Goal: Find specific page/section: Find specific page/section

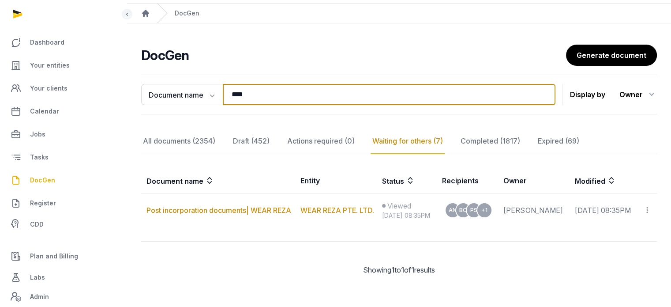
click at [269, 86] on input "****" at bounding box center [389, 94] width 333 height 21
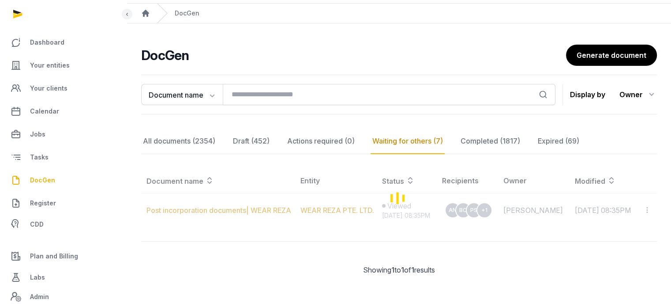
click at [39, 180] on span "DocGen" at bounding box center [42, 180] width 25 height 11
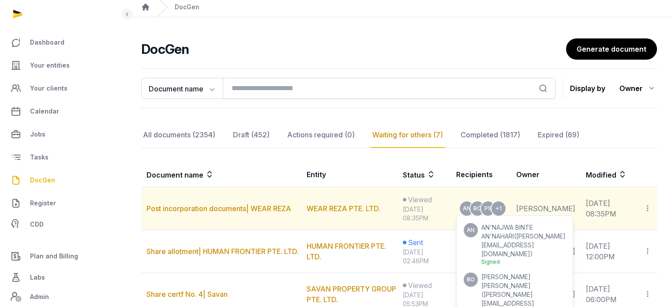
click at [529, 258] on div "Signed" at bounding box center [523, 261] width 84 height 7
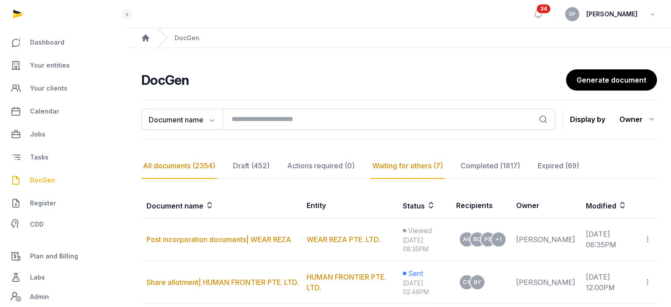
click at [183, 162] on div "All documents (2354)" at bounding box center [179, 166] width 76 height 26
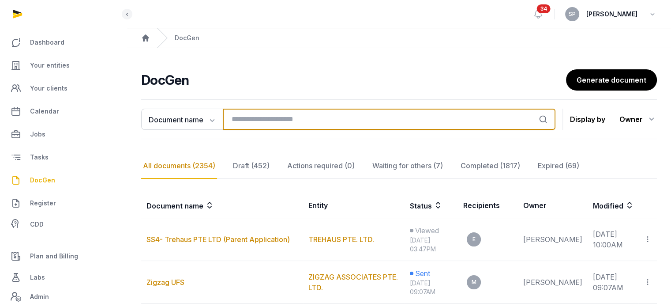
click at [254, 123] on input "search" at bounding box center [389, 118] width 333 height 21
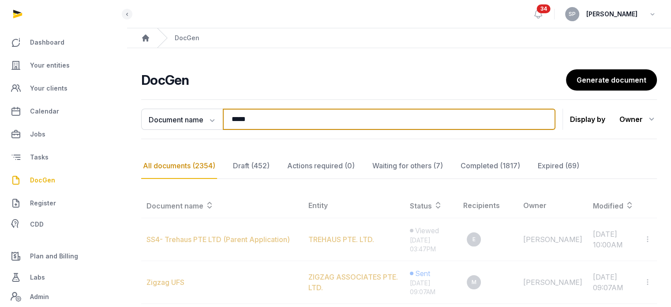
type input "*****"
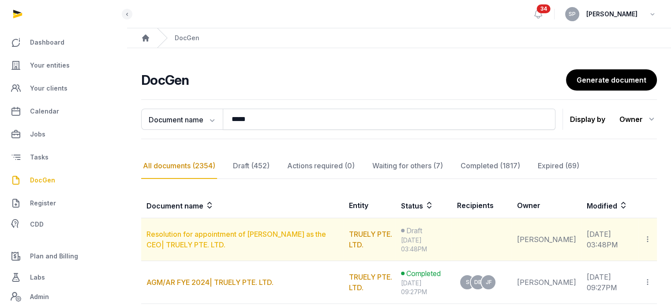
click at [191, 237] on link "Resolution for appointment of Eric as the CEO| TRUELY PTE. LTD." at bounding box center [236, 238] width 180 height 19
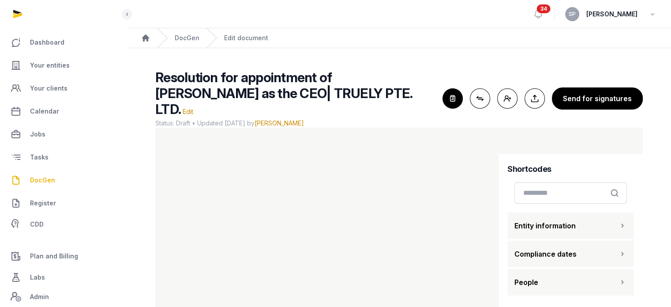
scroll to position [52, 0]
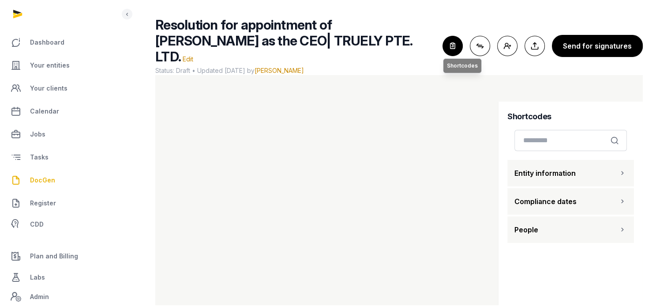
click at [462, 36] on icon "button" at bounding box center [452, 45] width 19 height 19
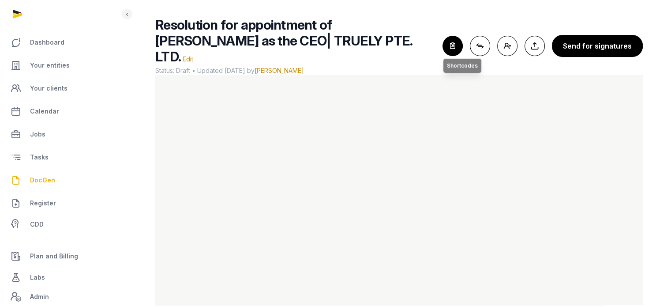
click at [458, 42] on icon "button" at bounding box center [452, 45] width 19 height 19
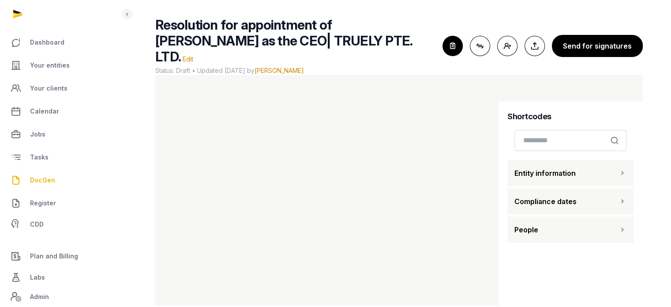
click at [599, 216] on button "People" at bounding box center [570, 229] width 127 height 26
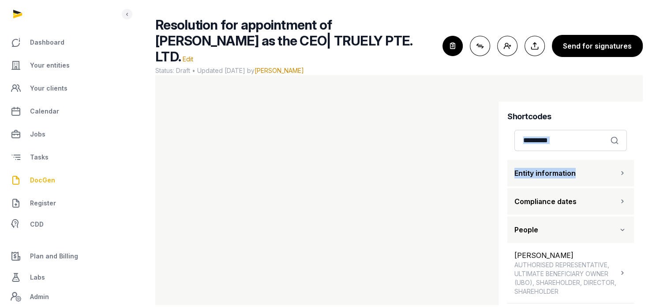
drag, startPoint x: 635, startPoint y: 117, endPoint x: 638, endPoint y: 137, distance: 19.6
click at [638, 137] on div "Shortcodes Search Entity information Compliance dates People SIMON LANDSHEER AU…" at bounding box center [570, 209] width 144 height 216
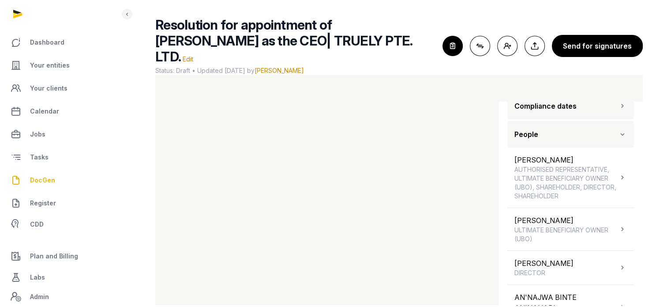
scroll to position [90, 0]
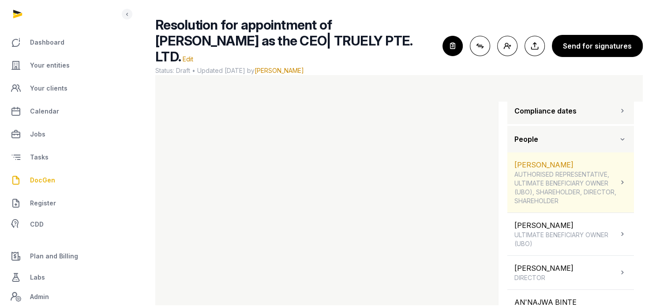
click at [618, 177] on icon at bounding box center [622, 182] width 9 height 11
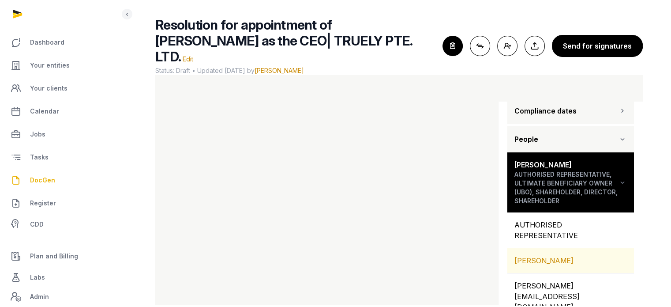
click at [567, 253] on div "SIMON LANDSHEER" at bounding box center [570, 260] width 127 height 25
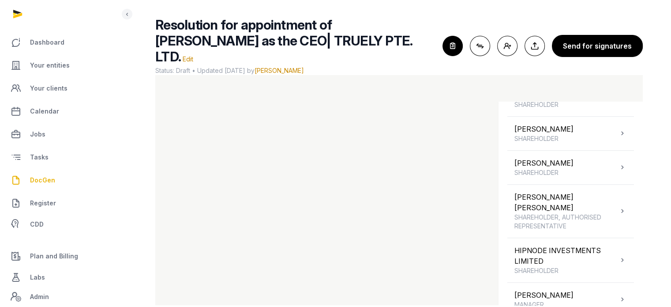
scroll to position [736, 0]
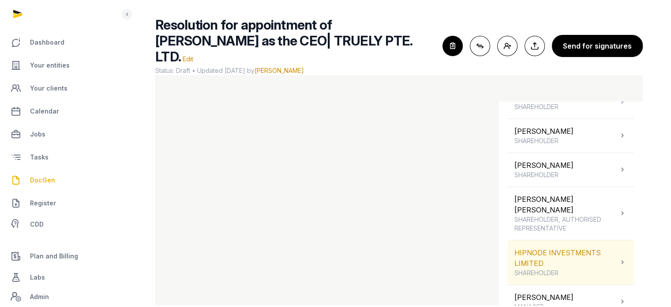
click at [599, 268] on span "SHAREHOLDER" at bounding box center [566, 272] width 104 height 9
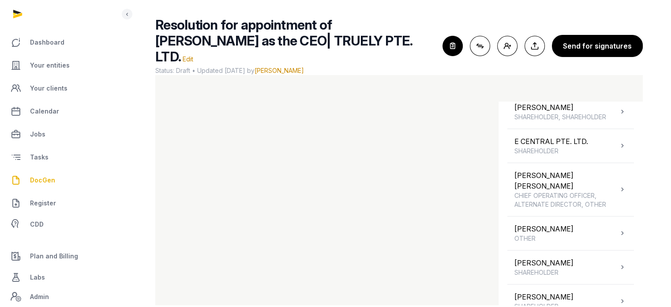
scroll to position [363, 0]
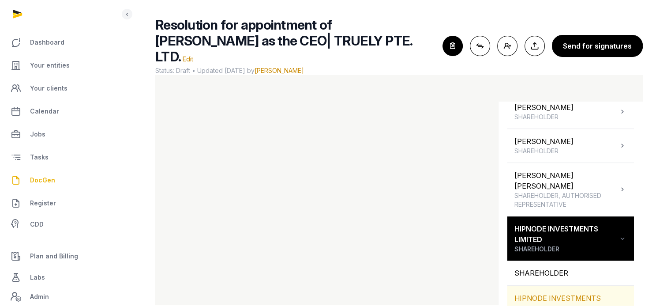
click at [580, 285] on div "HIPNODE INVESTMENTS LIMITED" at bounding box center [570, 302] width 127 height 35
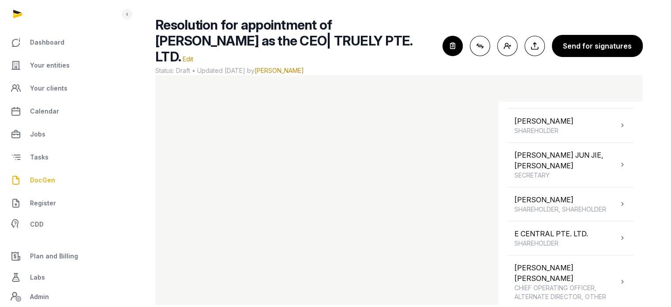
scroll to position [646, 0]
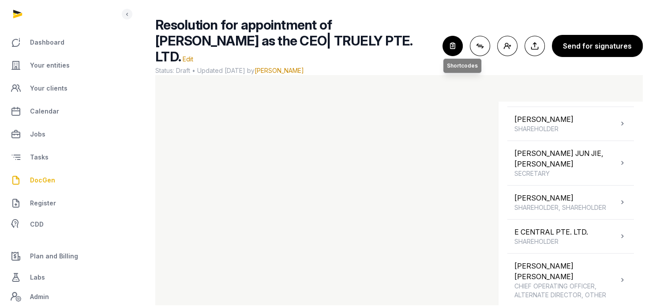
click at [458, 36] on icon "button" at bounding box center [452, 45] width 19 height 19
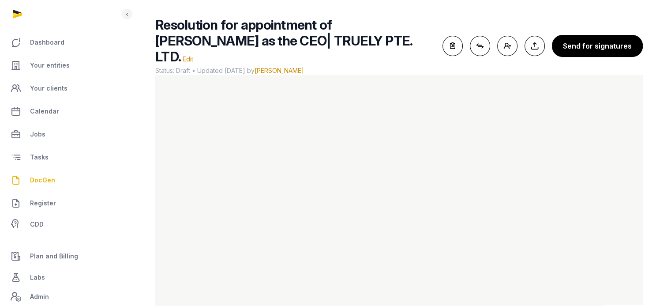
click at [46, 180] on span "DocGen" at bounding box center [42, 180] width 25 height 11
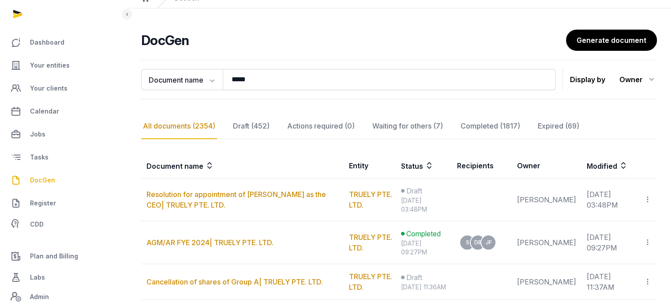
scroll to position [52, 0]
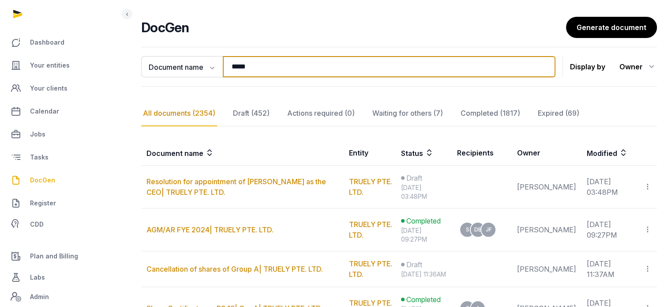
click at [307, 59] on input "*****" at bounding box center [389, 66] width 333 height 21
type input "*"
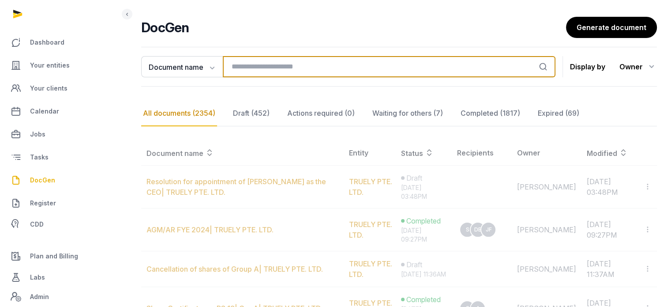
type input "*"
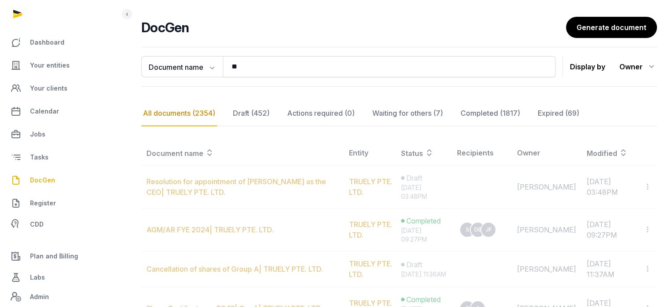
scroll to position [0, 0]
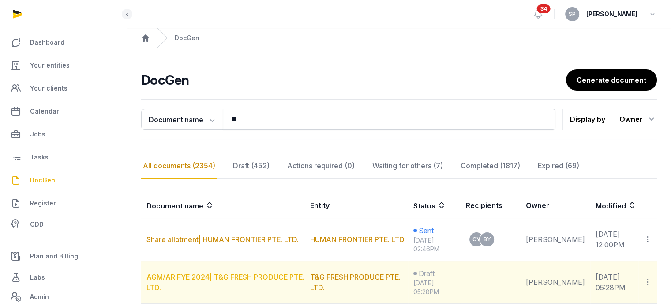
click at [253, 278] on link "AGM/AR FYE 2024| T&G FRESH PRODUCE PTE. LTD." at bounding box center [225, 281] width 158 height 19
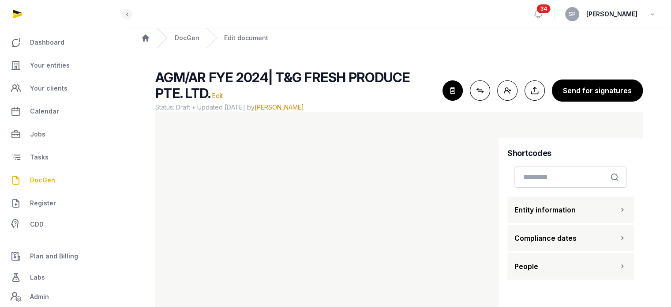
click at [472, 74] on div "AGM/AR FYE 2024| T&G FRESH PRODUCE PTE. LTD. Edit Status: Draft • Updated 2025-…" at bounding box center [398, 90] width 487 height 42
click at [454, 91] on icon "button" at bounding box center [452, 90] width 19 height 19
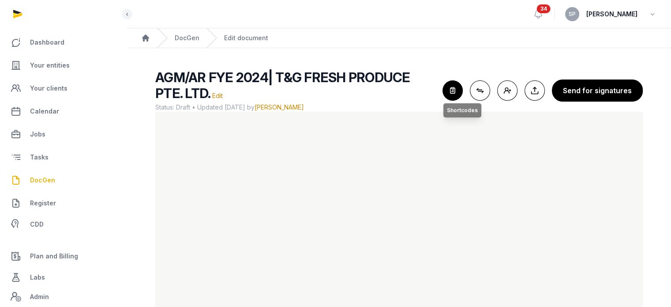
click at [462, 92] on icon "button" at bounding box center [452, 90] width 19 height 19
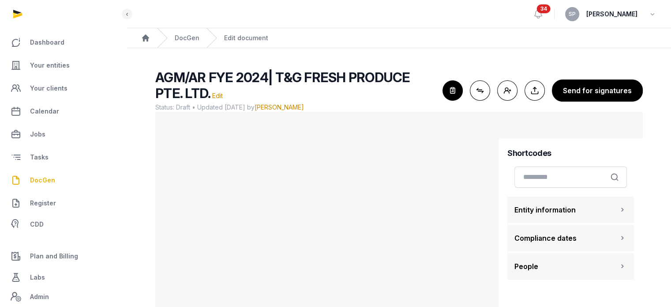
click at [540, 253] on button "People" at bounding box center [570, 266] width 127 height 26
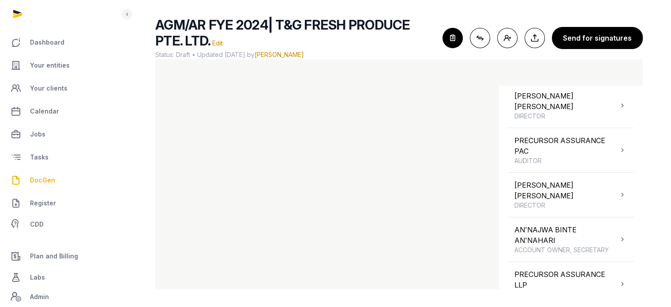
scroll to position [262, 0]
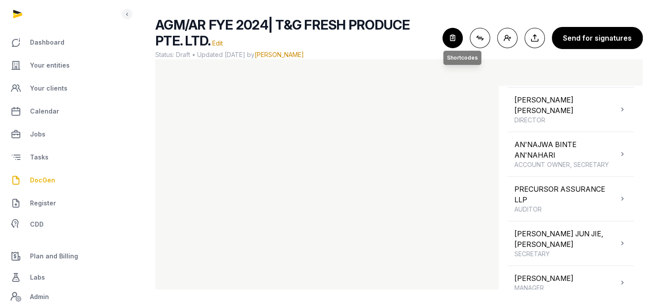
click at [460, 42] on icon "button" at bounding box center [452, 37] width 19 height 19
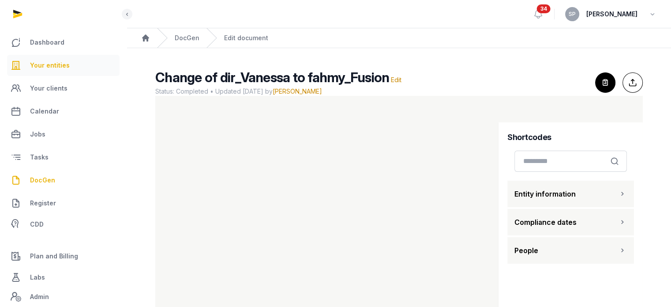
drag, startPoint x: 0, startPoint y: 0, endPoint x: 51, endPoint y: 63, distance: 80.9
click at [51, 63] on span "Your entities" at bounding box center [50, 65] width 40 height 11
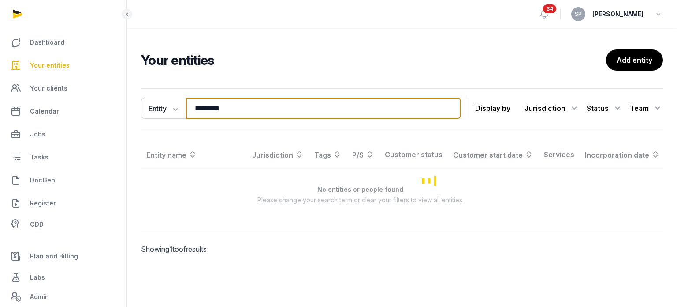
click at [243, 105] on input "*********" at bounding box center [323, 107] width 275 height 21
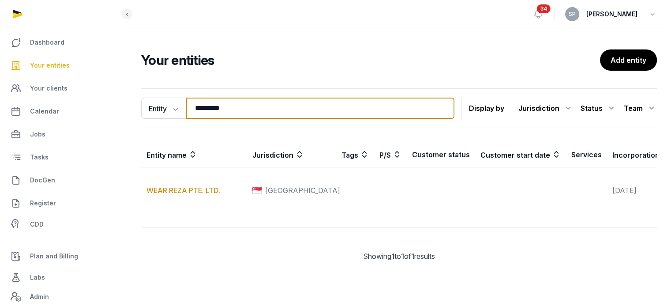
click at [243, 105] on input "*********" at bounding box center [320, 107] width 268 height 21
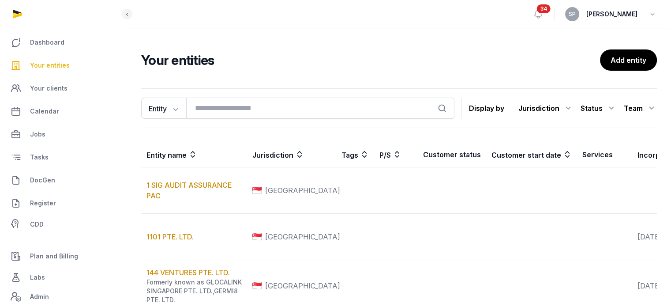
click at [74, 64] on link "Your entities" at bounding box center [63, 65] width 112 height 21
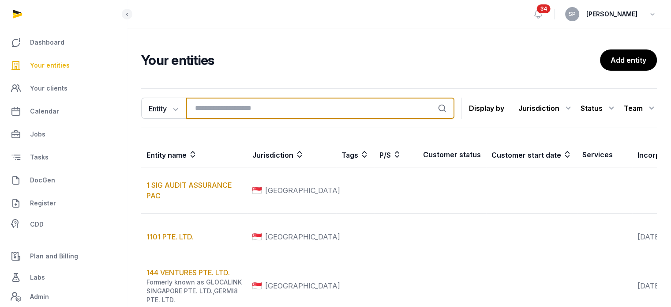
click at [209, 112] on input "search" at bounding box center [320, 107] width 268 height 21
type input "*****"
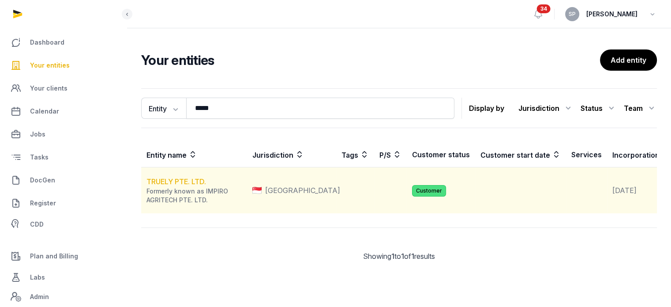
click at [201, 186] on link "TRUELY PTE. LTD." at bounding box center [176, 181] width 60 height 9
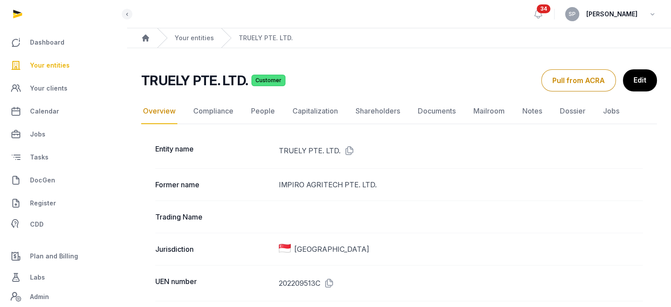
click at [434, 113] on link "Documents" at bounding box center [436, 111] width 41 height 26
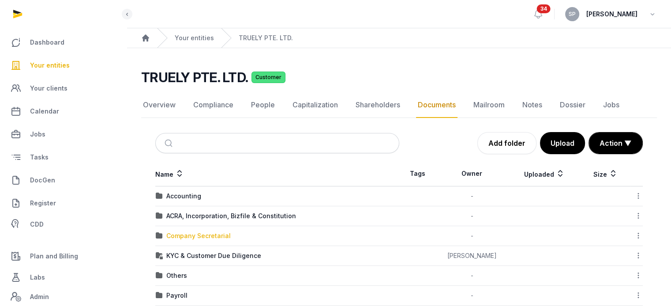
click at [208, 231] on div "Company Secretarial" at bounding box center [198, 235] width 64 height 9
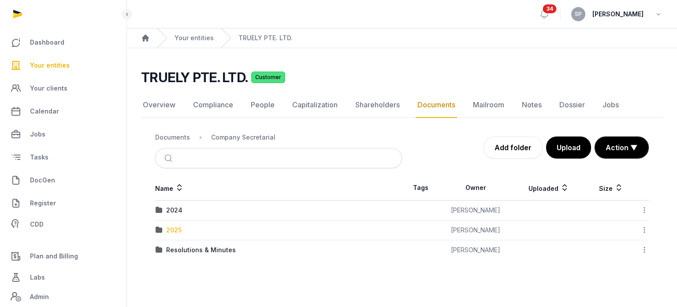
click at [178, 230] on div "2025" at bounding box center [173, 229] width 15 height 9
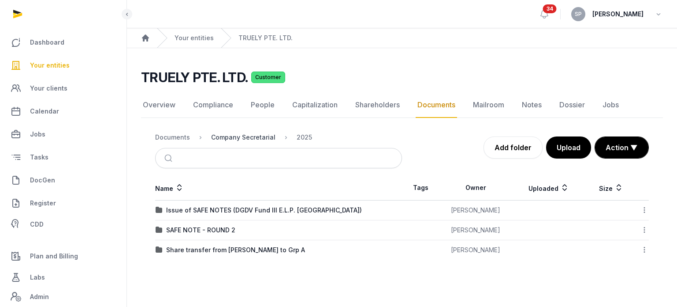
click at [238, 139] on div "Company Secretarial" at bounding box center [243, 137] width 64 height 9
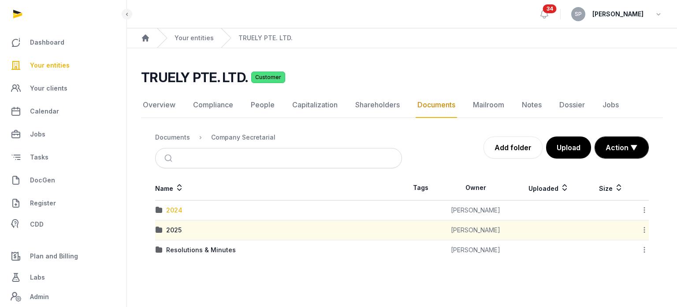
click at [176, 212] on div "2024" at bounding box center [174, 210] width 16 height 9
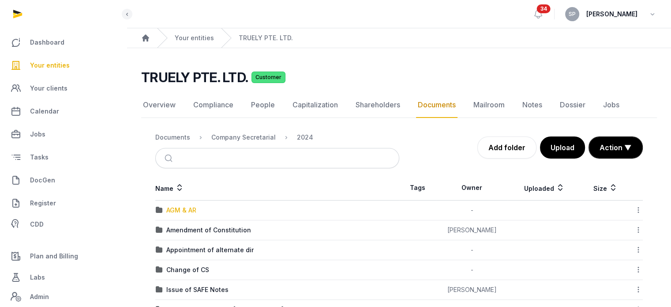
click at [183, 208] on div "AGM & AR" at bounding box center [181, 210] width 30 height 9
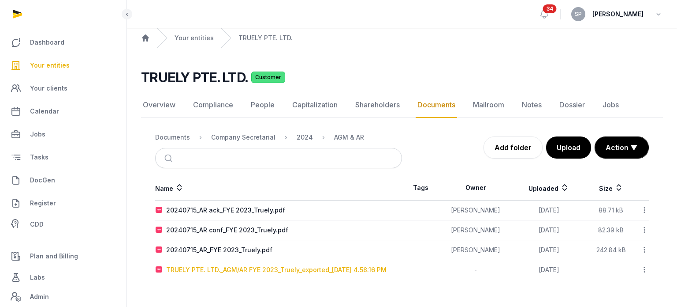
click at [206, 269] on div "TRUELY PTE. LTD._AGM/AR FYE 2023_Truely_exported_[DATE] 4.58.16 PM" at bounding box center [276, 269] width 221 height 9
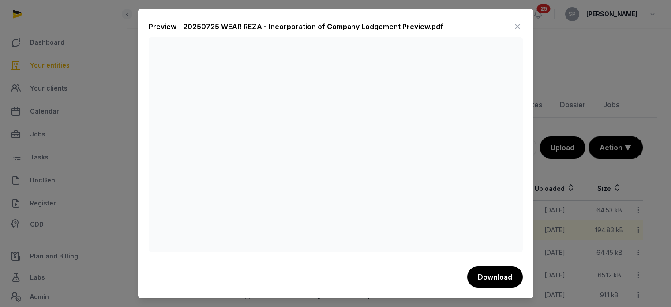
scroll to position [14, 0]
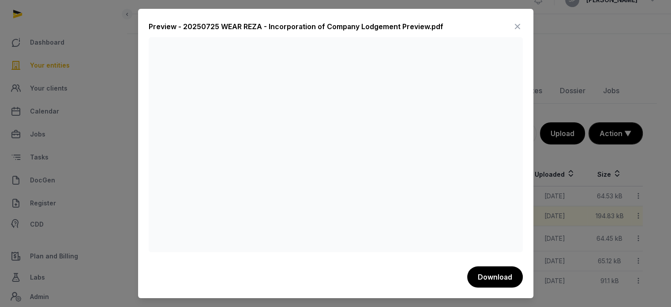
click at [519, 26] on icon at bounding box center [517, 26] width 11 height 14
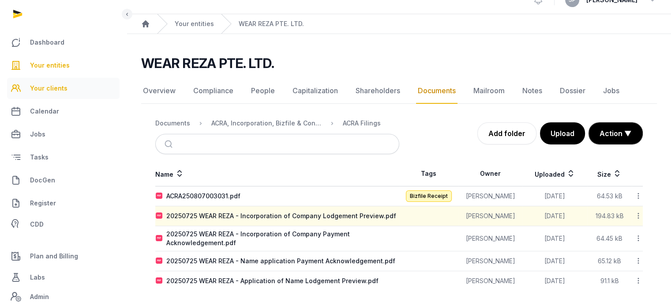
click at [48, 82] on link "Your clients" at bounding box center [63, 88] width 112 height 21
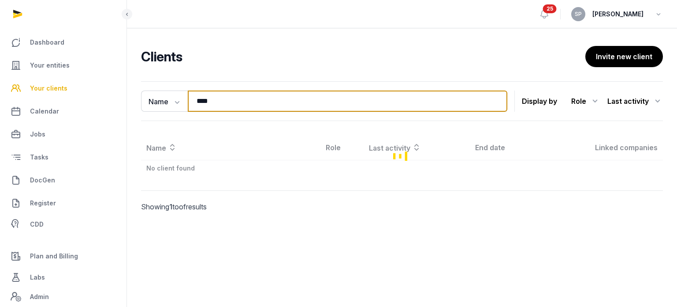
click at [224, 100] on input "****" at bounding box center [348, 100] width 320 height 21
paste input "**********"
type input "**********"
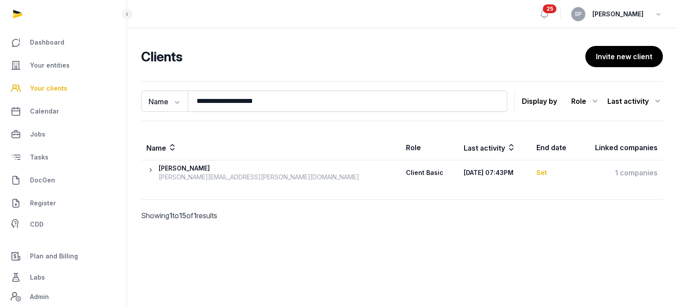
click at [150, 168] on icon at bounding box center [152, 173] width 12 height 18
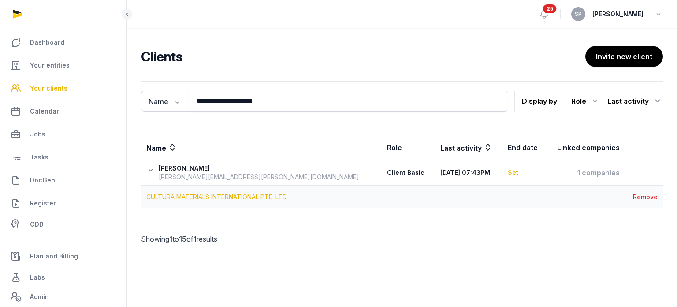
click at [173, 197] on link "CULTURA MATERIALS INTERNATIONAL PTE. LTD." at bounding box center [217, 196] width 142 height 7
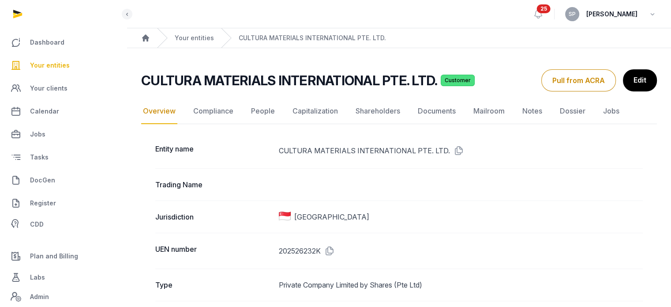
click at [266, 109] on link "People" at bounding box center [262, 111] width 27 height 26
